Goal: Transaction & Acquisition: Purchase product/service

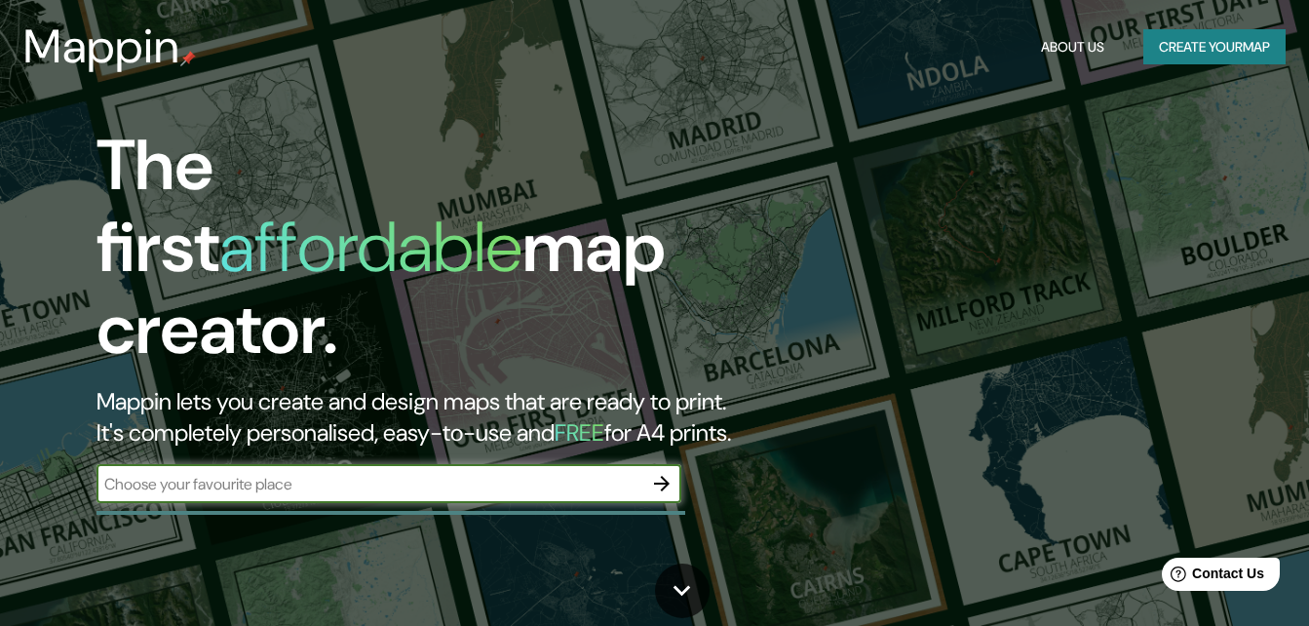
click at [668, 476] on icon "button" at bounding box center [662, 484] width 16 height 16
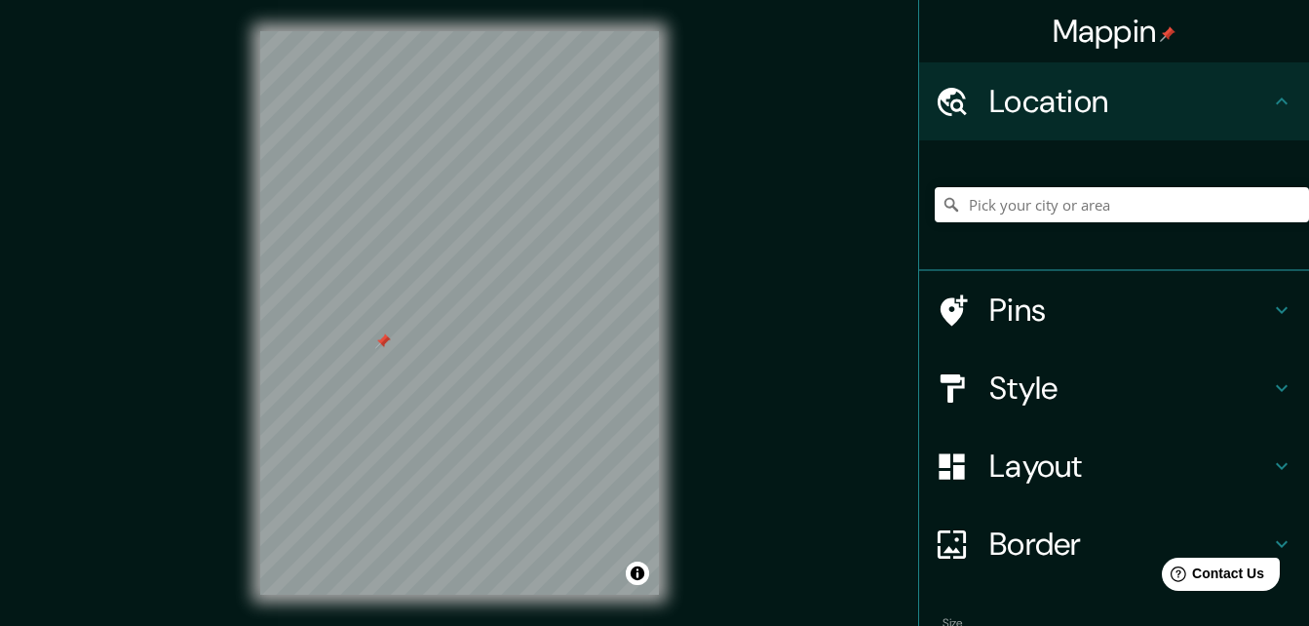
click at [380, 31] on div at bounding box center [459, 31] width 399 height 0
click at [534, 31] on div at bounding box center [459, 31] width 399 height 0
drag, startPoint x: 534, startPoint y: 295, endPoint x: 705, endPoint y: 436, distance: 220.8
click at [705, 437] on div "Mappin Location Pins Style Layout Border Choose a border. Hint : you can make l…" at bounding box center [654, 328] width 1309 height 657
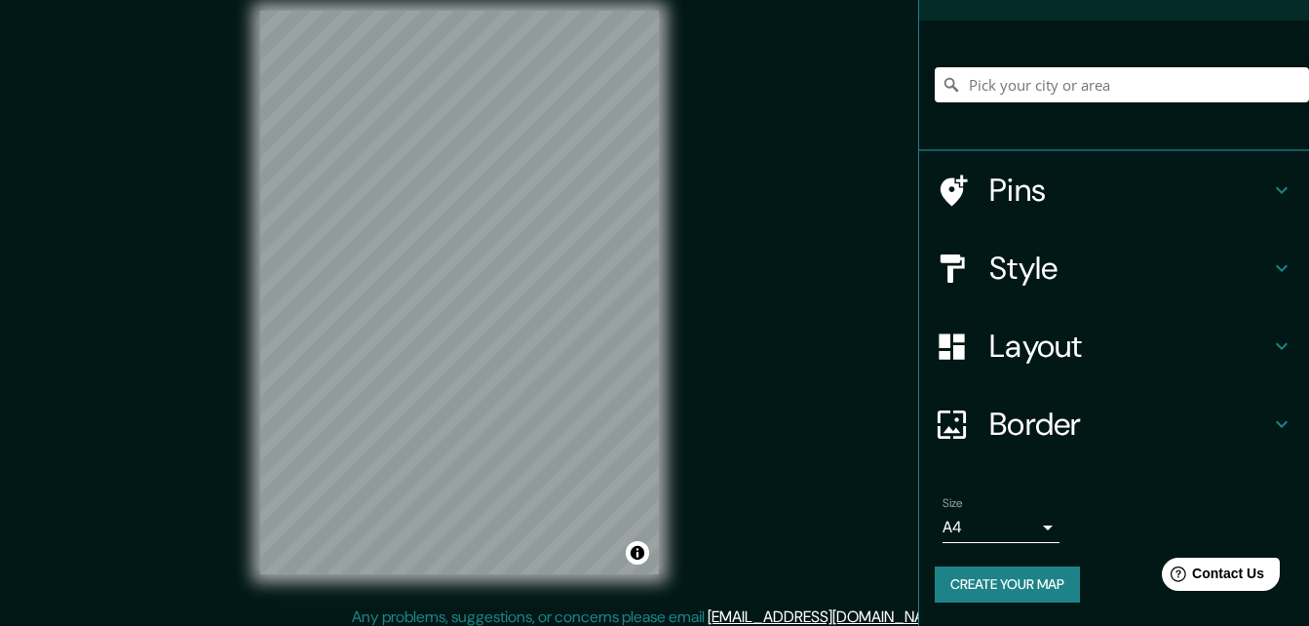
scroll to position [31, 0]
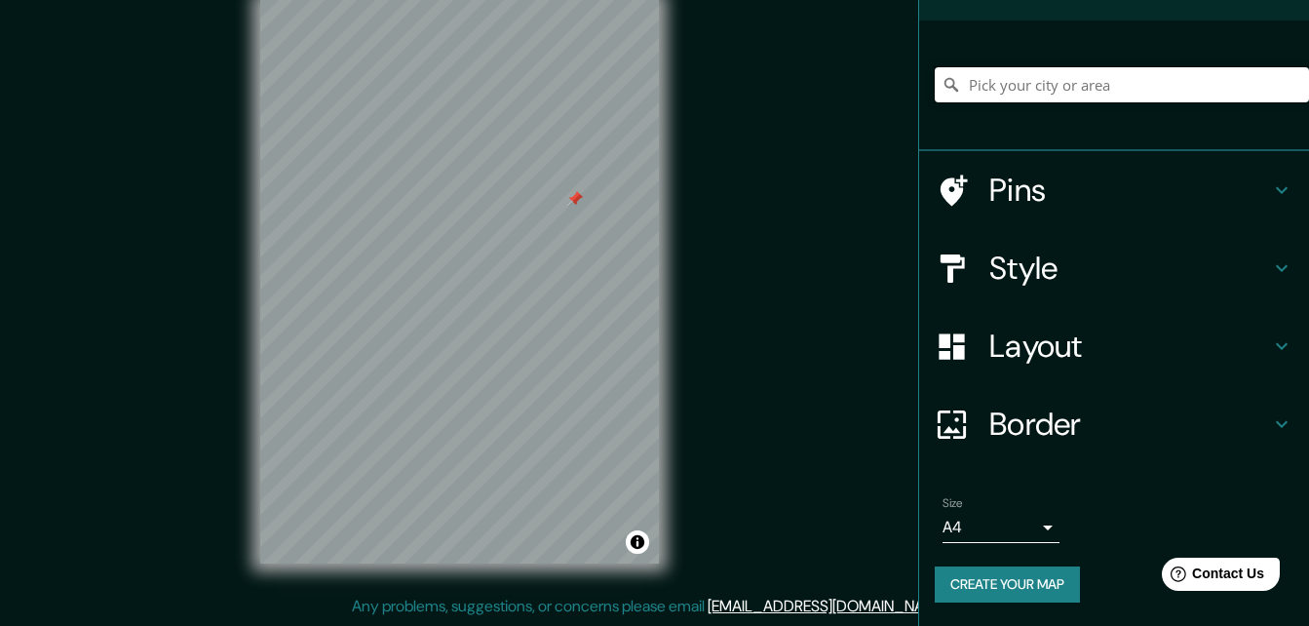
click at [1112, 96] on input "Pick your city or area" at bounding box center [1121, 84] width 374 height 35
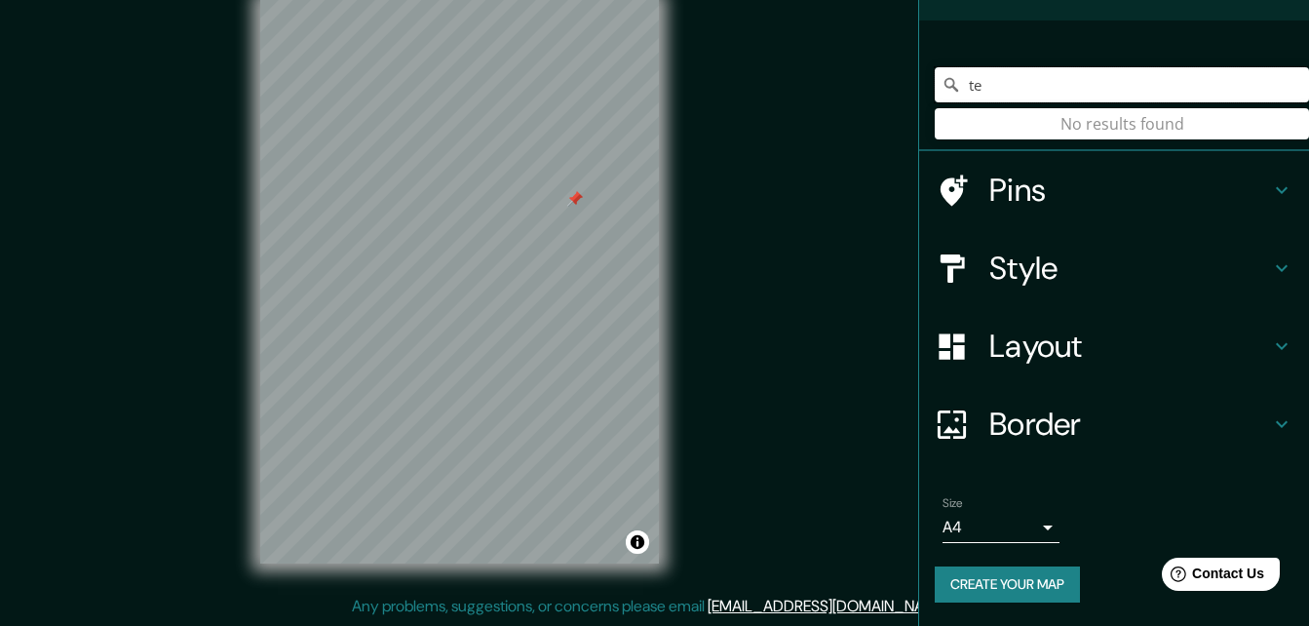
type input "t"
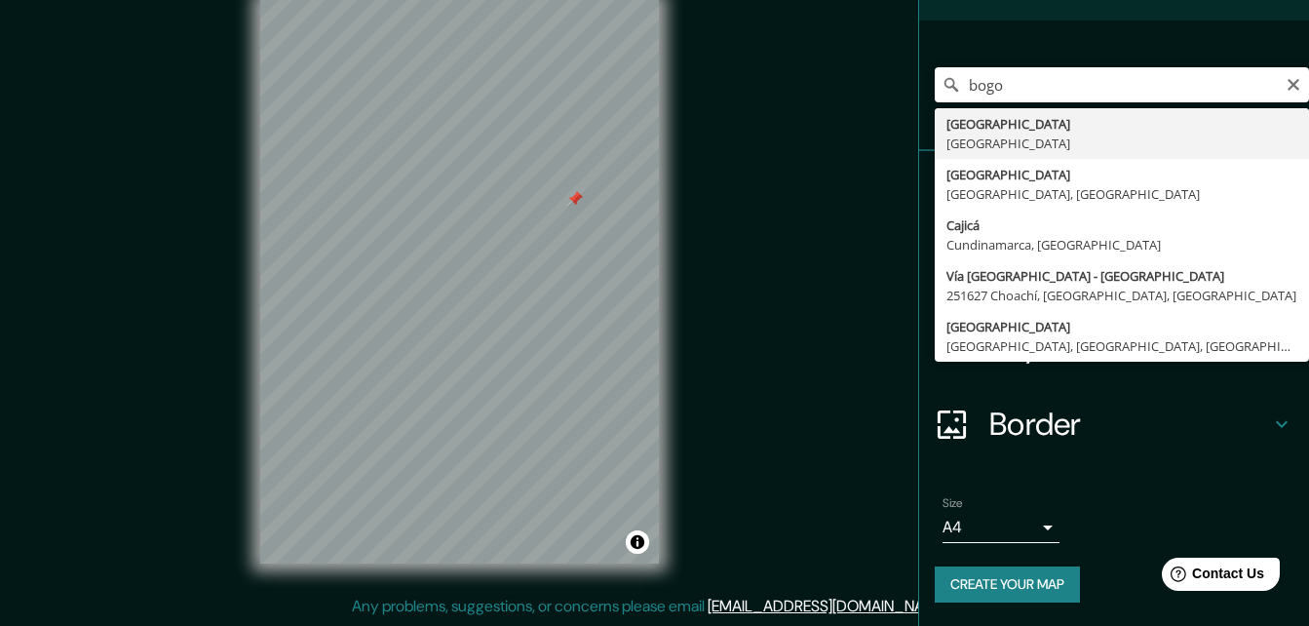
type input "[GEOGRAPHIC_DATA], [GEOGRAPHIC_DATA]"
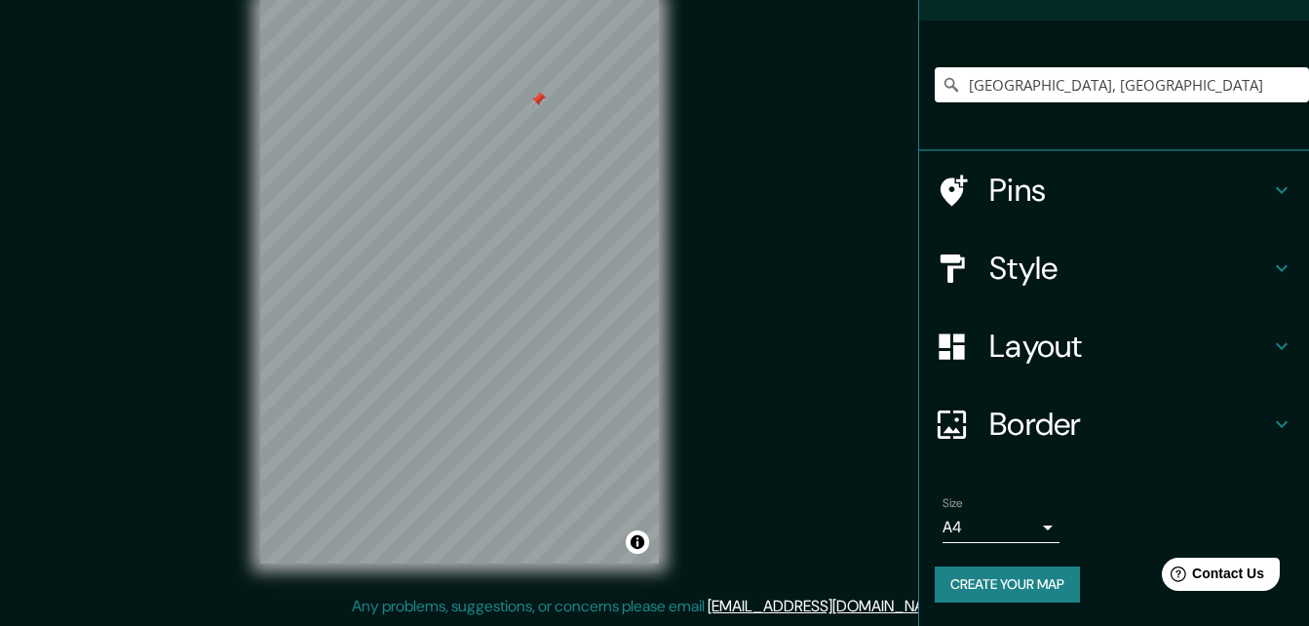
click at [1044, 426] on h4 "Border" at bounding box center [1129, 423] width 281 height 39
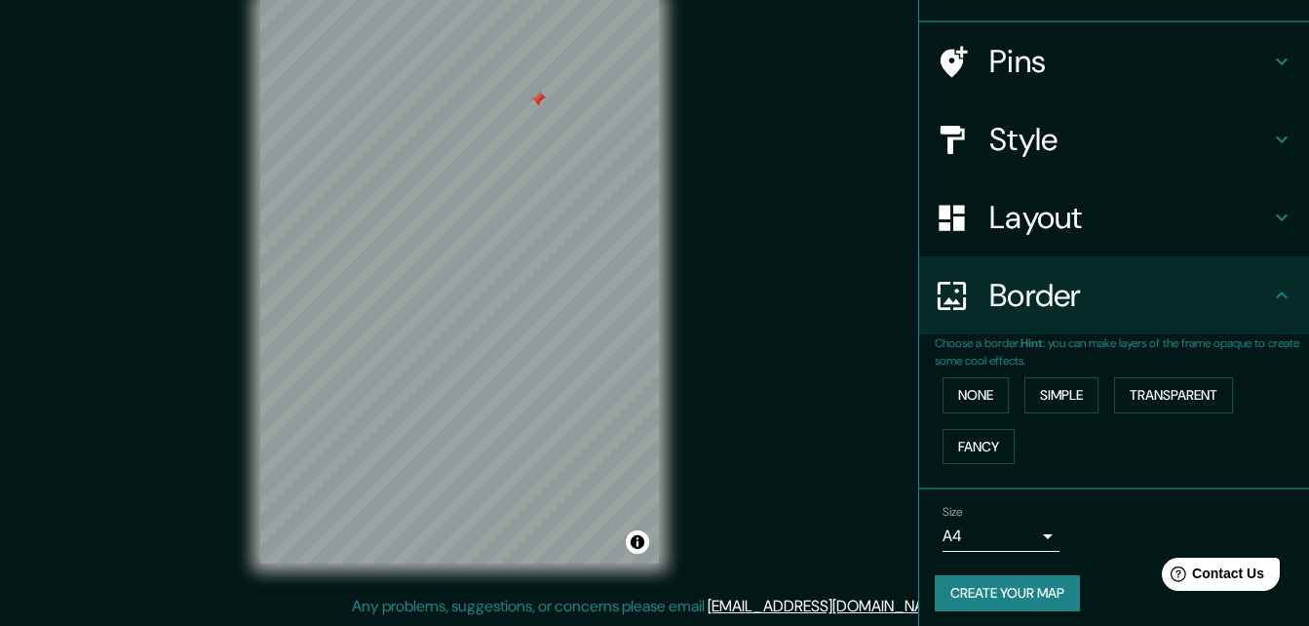
scroll to position [120, 0]
click at [1071, 402] on button "Simple" at bounding box center [1061, 395] width 74 height 36
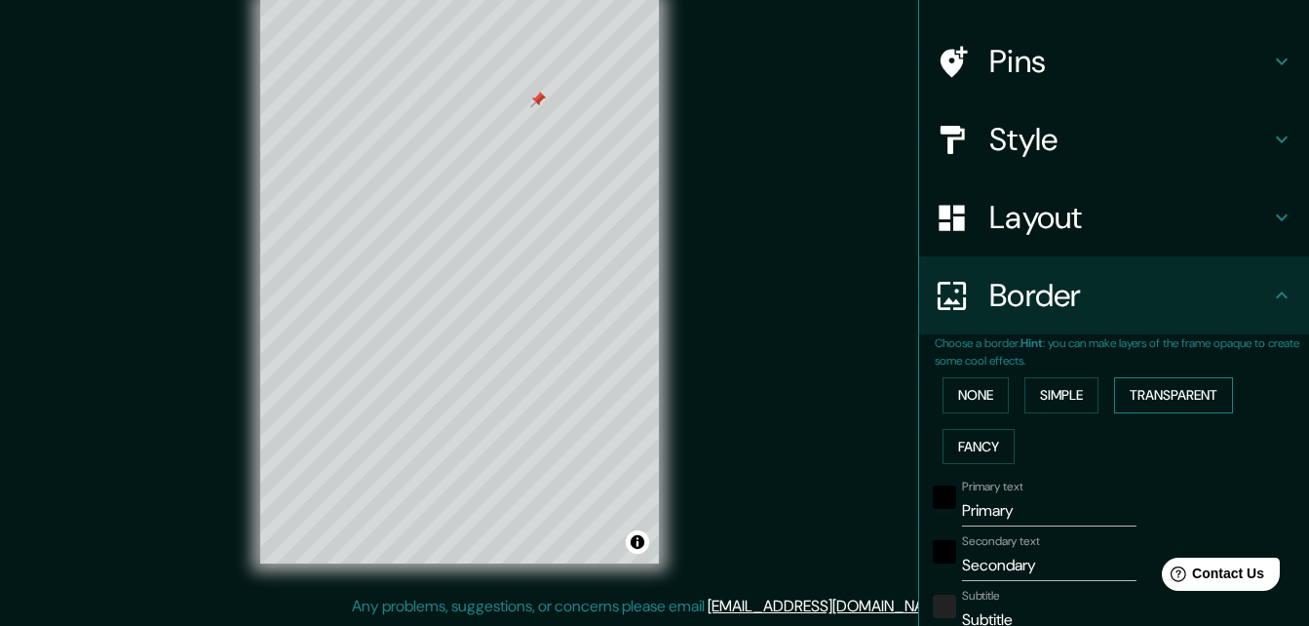
click at [1136, 401] on button "Transparent" at bounding box center [1173, 395] width 119 height 36
click at [979, 462] on button "Fancy" at bounding box center [978, 447] width 72 height 36
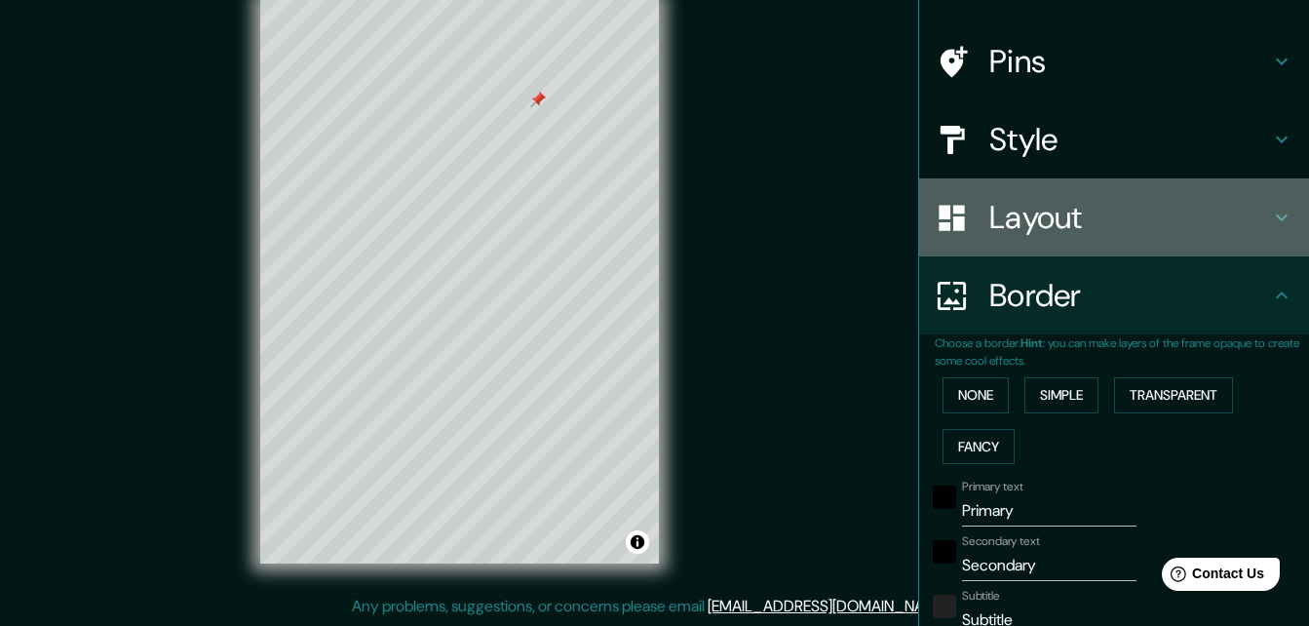
click at [1122, 230] on h4 "Layout" at bounding box center [1129, 217] width 281 height 39
type input "164"
type input "33"
type input "16"
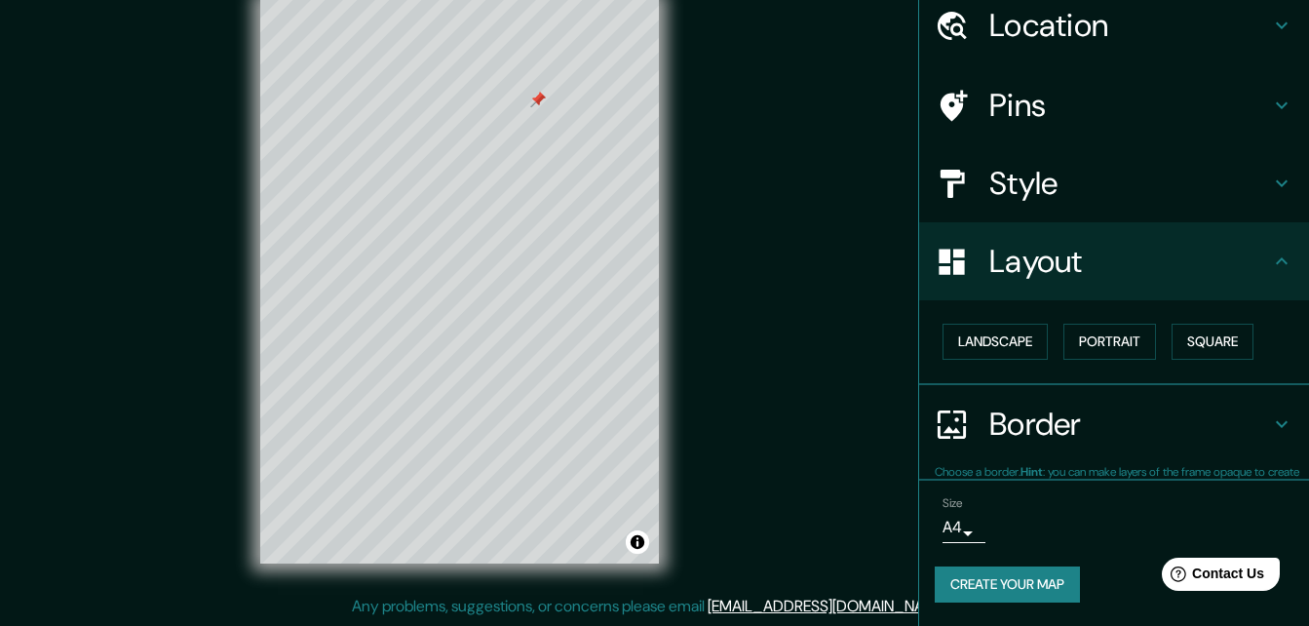
scroll to position [75, 0]
